Goal: Obtain resource: Download file/media

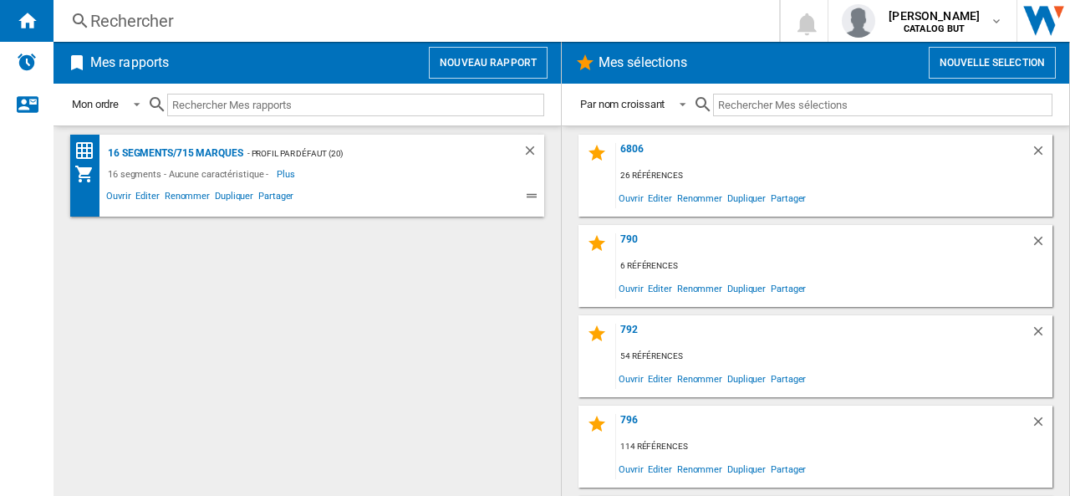
click at [467, 58] on button "Nouveau rapport" at bounding box center [488, 63] width 119 height 32
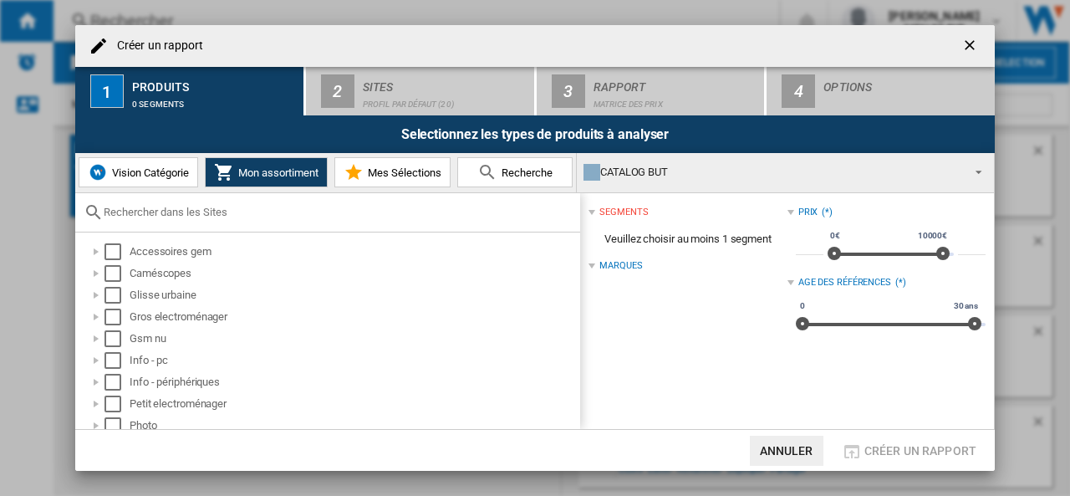
click at [420, 170] on span "Mes Sélections" at bounding box center [403, 172] width 78 height 13
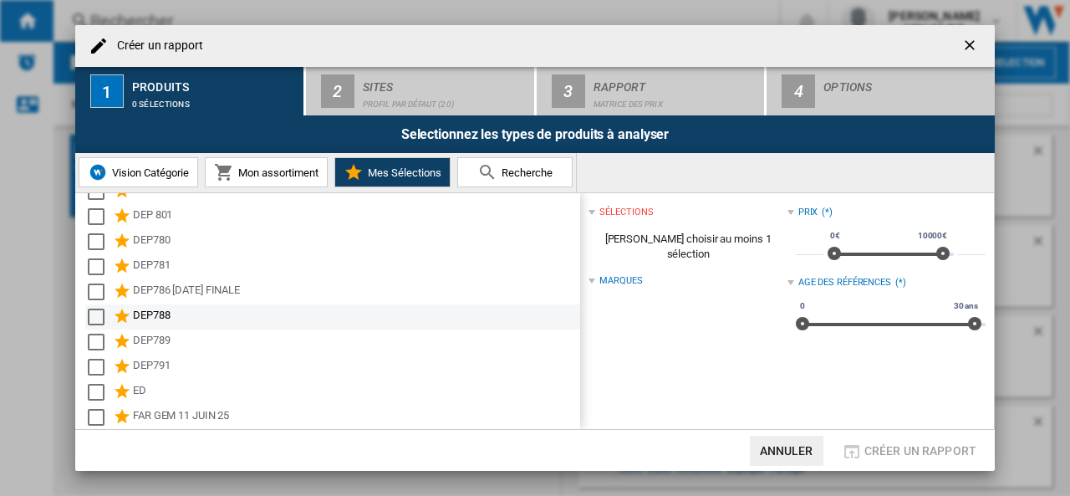
scroll to position [1924, 0]
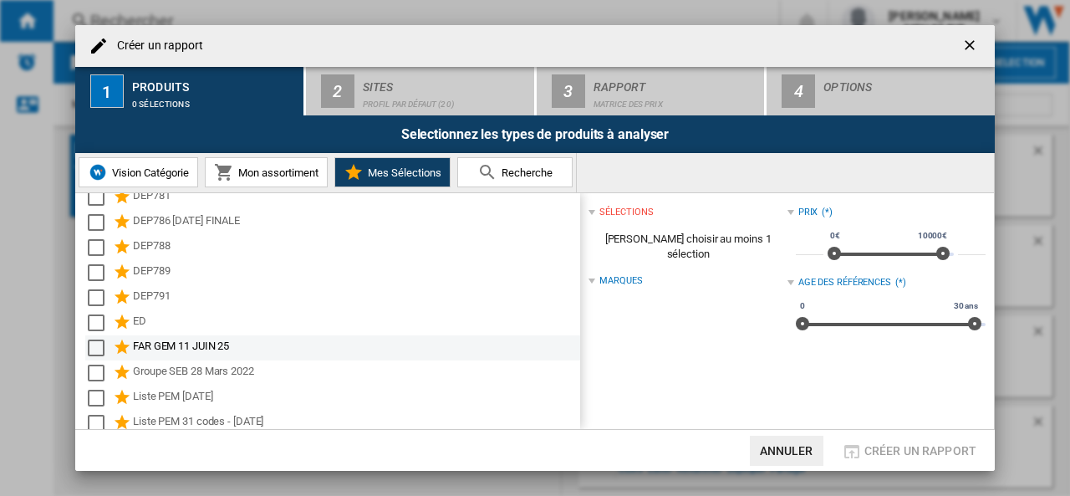
click at [182, 344] on div "FAR GEM 11 JUIN 25" at bounding box center [355, 348] width 445 height 20
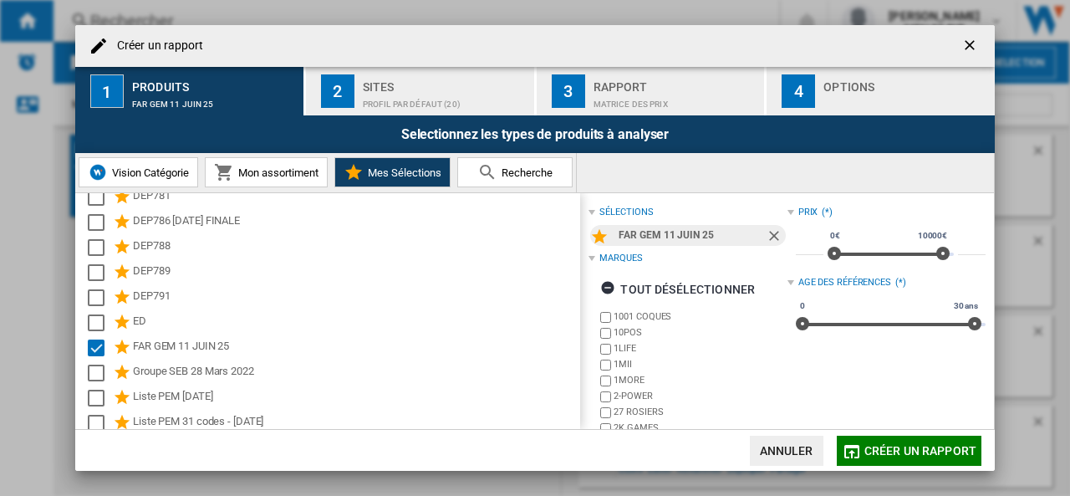
click at [412, 91] on div "Profil par défaut (20)" at bounding box center [445, 100] width 165 height 18
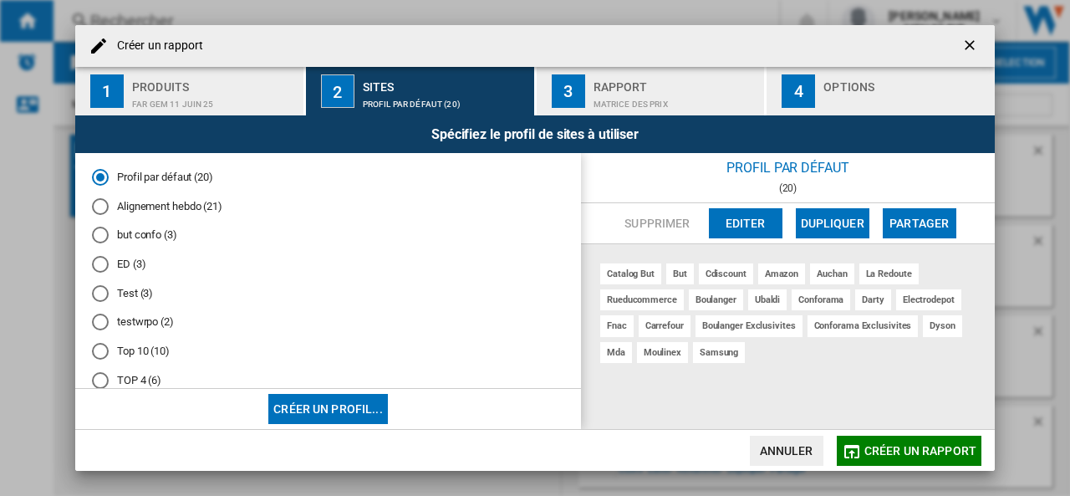
click at [151, 235] on md-radio-button "but confo (3)" at bounding box center [328, 235] width 473 height 16
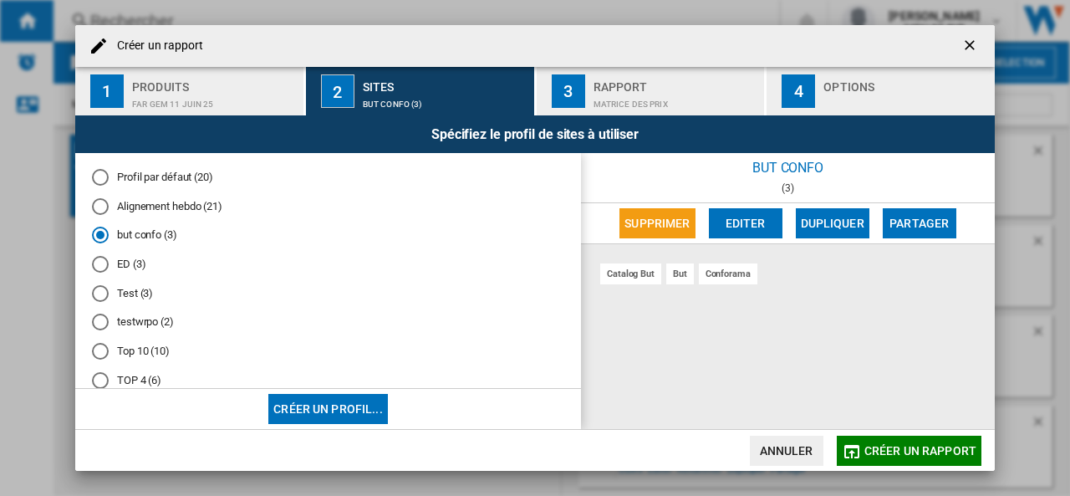
click at [651, 85] on div "Rapport" at bounding box center [676, 83] width 165 height 18
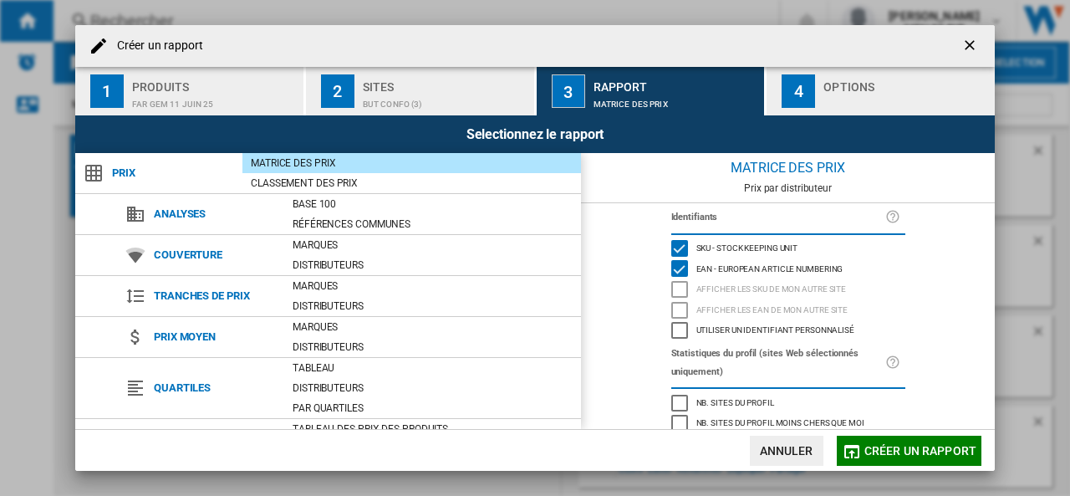
click at [868, 96] on div "button" at bounding box center [906, 100] width 165 height 18
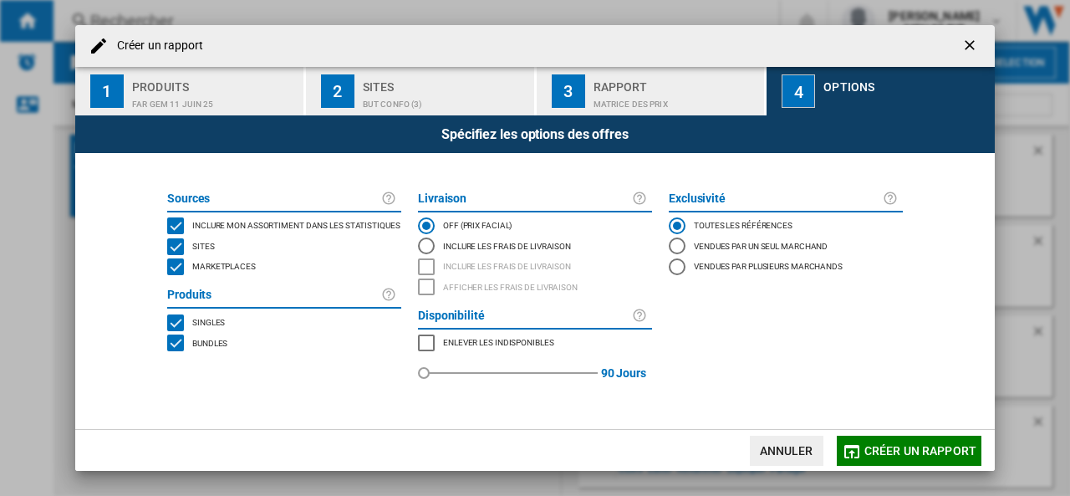
click at [224, 268] on span "Marketplaces" at bounding box center [224, 265] width 64 height 12
click at [898, 446] on span "Créer un rapport" at bounding box center [921, 450] width 112 height 13
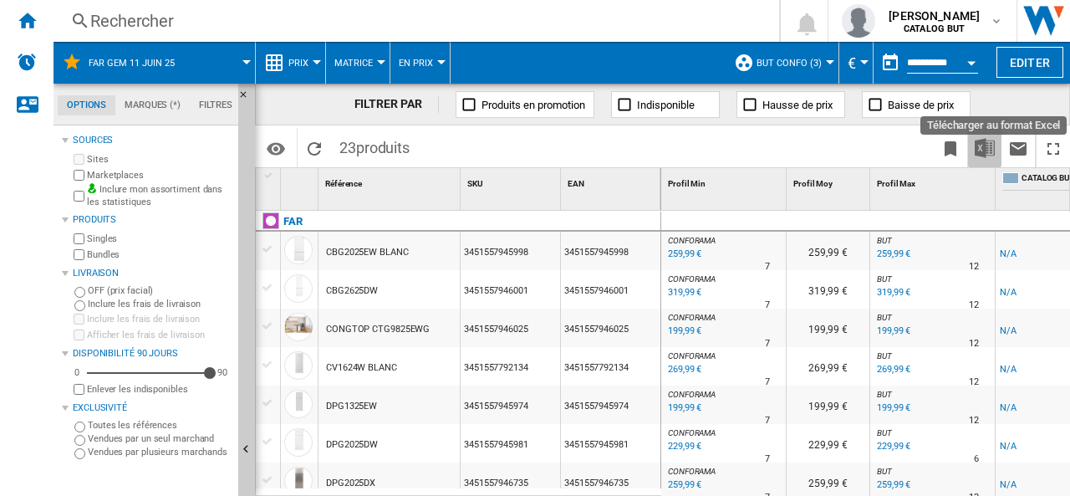
click at [982, 147] on img "Télécharger au format Excel" at bounding box center [985, 148] width 20 height 20
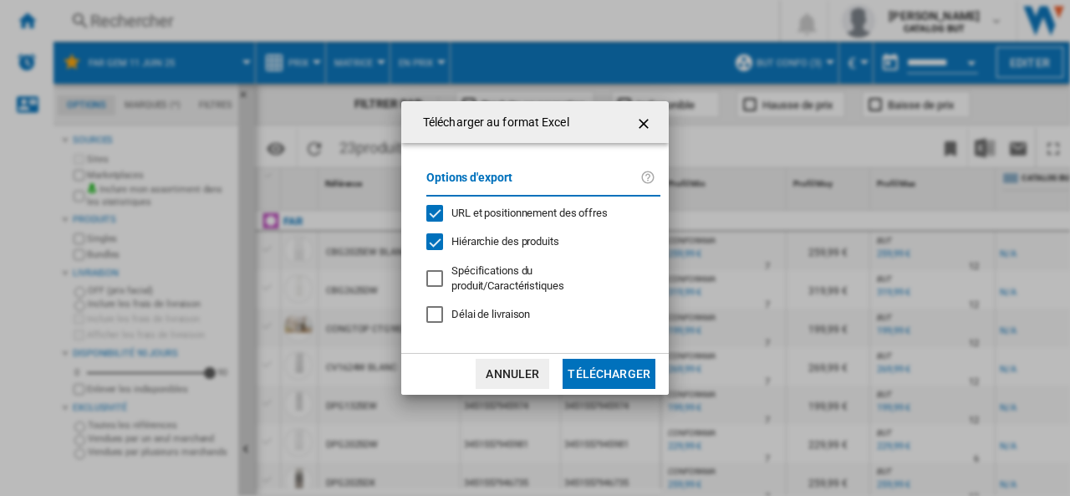
click at [542, 219] on span "URL et positionnement des offres" at bounding box center [530, 213] width 156 height 13
click at [605, 366] on button "Télécharger" at bounding box center [609, 374] width 93 height 30
